Goal: Task Accomplishment & Management: Use online tool/utility

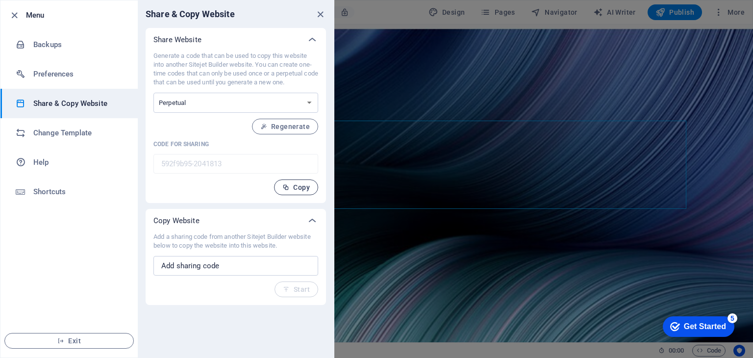
click at [296, 187] on span "Copy" at bounding box center [295, 187] width 27 height 8
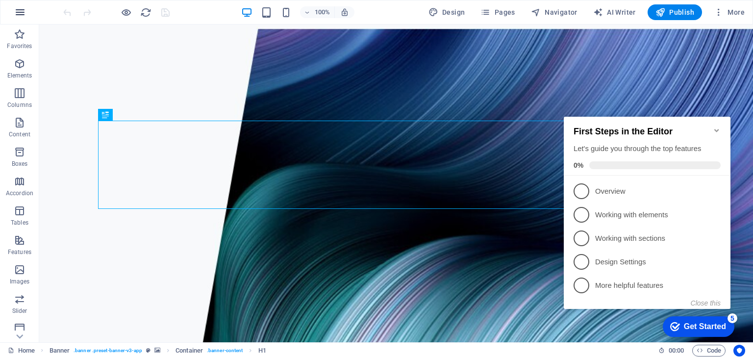
click at [20, 18] on button "button" at bounding box center [20, 12] width 24 height 24
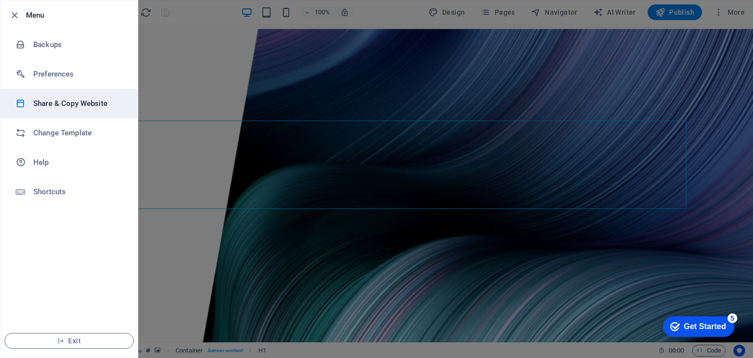
click at [63, 108] on h6 "Share & Copy Website" at bounding box center [78, 104] width 91 height 12
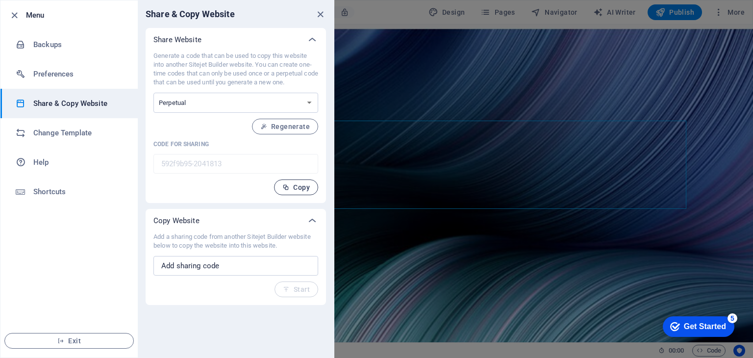
click at [297, 189] on span "Copy" at bounding box center [295, 187] width 27 height 8
click at [318, 7] on div "Share & Copy Website" at bounding box center [236, 13] width 196 height 27
click at [320, 14] on icon "close" at bounding box center [320, 14] width 11 height 11
